Goal: Transaction & Acquisition: Purchase product/service

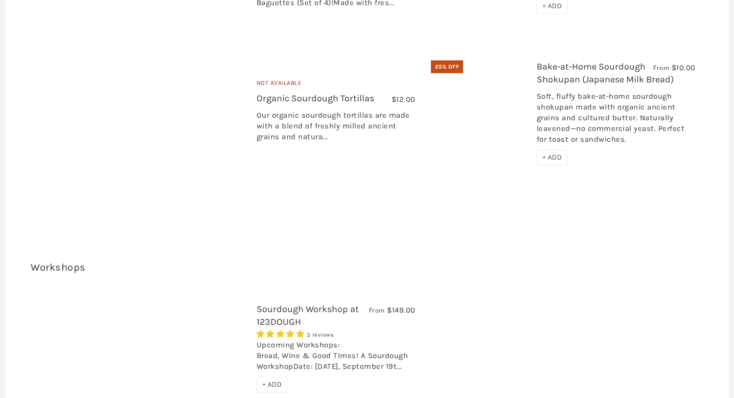
scroll to position [1971, 0]
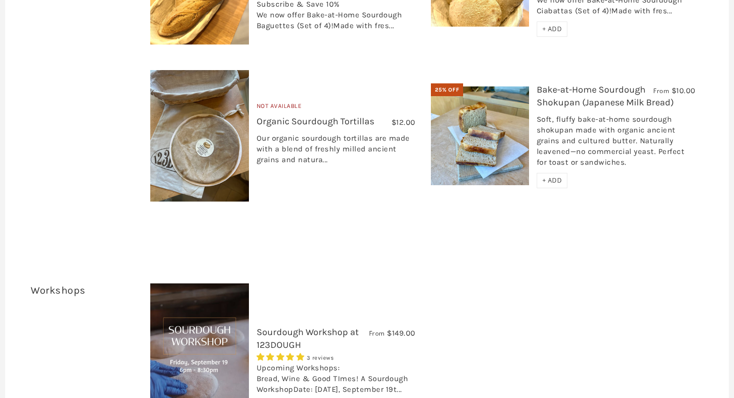
click at [664, 324] on div "From $149.00 Sourdough Workshop at [GEOGRAPHIC_DATA] 3 reviews Upcoming Worksho…" at bounding box center [423, 370] width 561 height 175
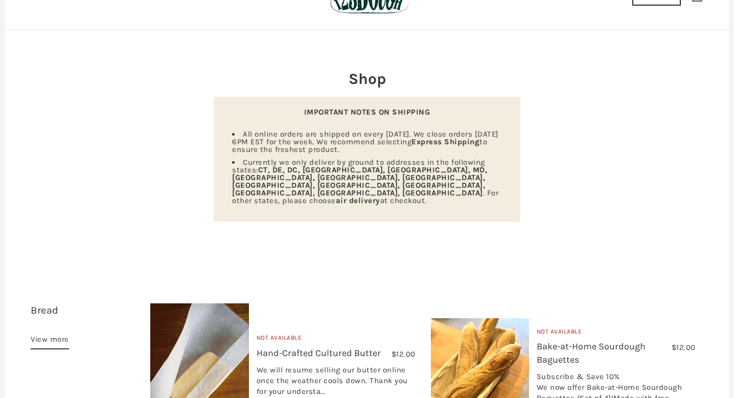
scroll to position [0, 0]
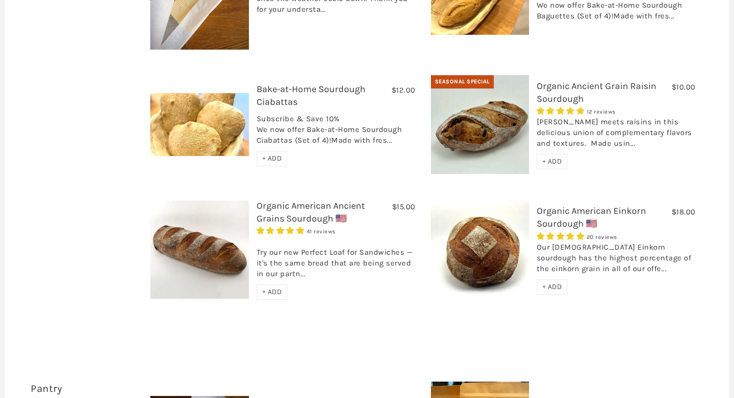
scroll to position [448, 0]
click at [285, 284] on div "+ ADD" at bounding box center [272, 291] width 31 height 15
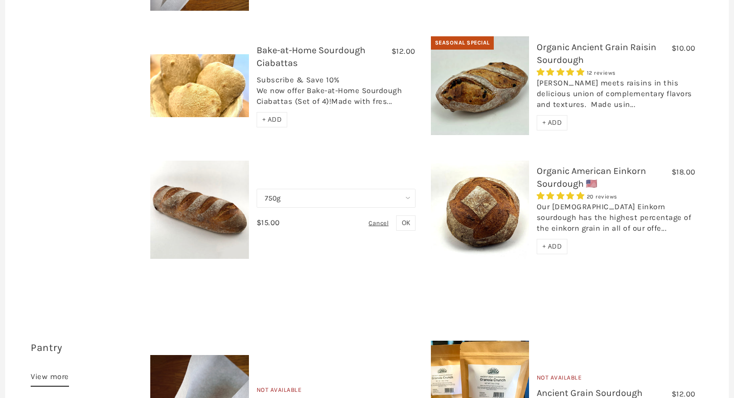
scroll to position [484, 0]
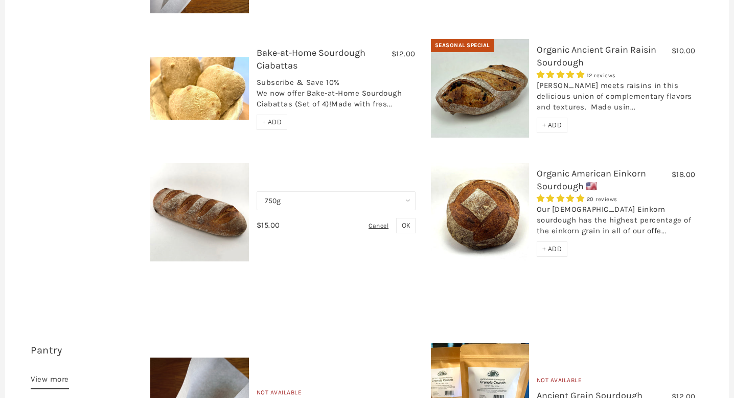
click at [286, 191] on select "750g Perfect Loaf for Sandwiches (Whole, 1500g) Perfect Loaf for Sandwiches (Ha…" at bounding box center [336, 200] width 159 height 19
select select "Perfect Loaf for Sandwiches (Half, 750g)"
click at [257, 191] on select "750g Perfect Loaf for Sandwiches (Whole, 1500g) Perfect Loaf for Sandwiches (Ha…" at bounding box center [336, 200] width 159 height 19
click at [385, 218] on div "Cancel" at bounding box center [381, 225] width 25 height 14
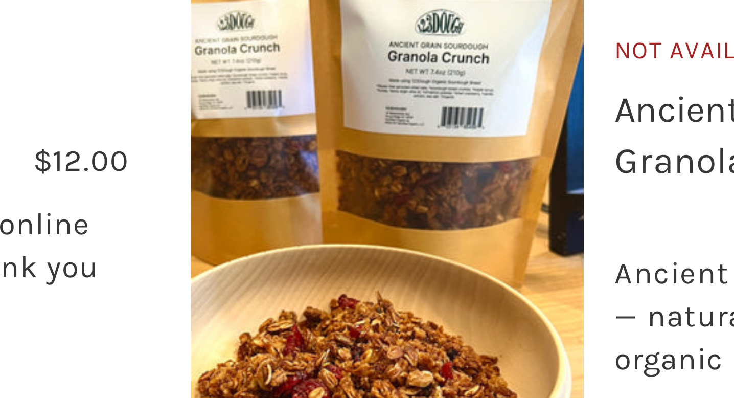
scroll to position [701, 0]
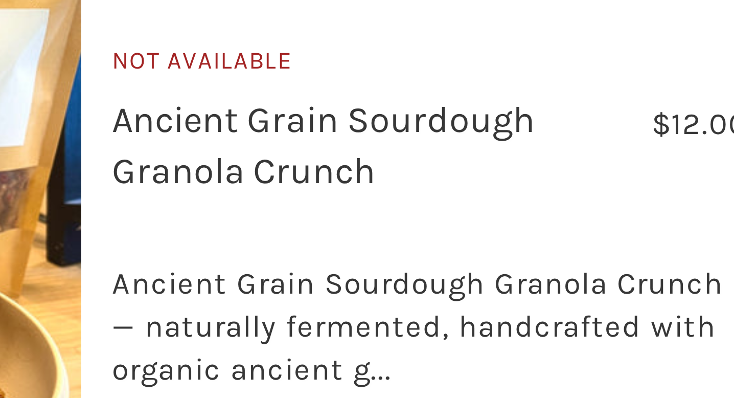
click at [644, 234] on div "Not Available $12.00 Ancient Grain Sourdough Granola Crunch No reviews Ancient …" at bounding box center [563, 206] width 280 height 157
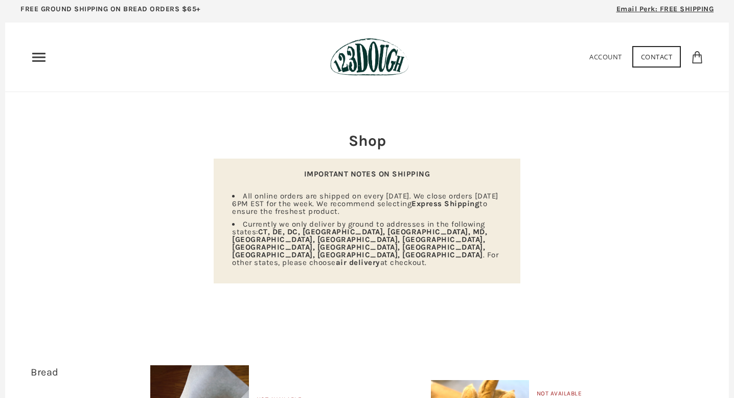
scroll to position [0, 0]
